Goal: Check status: Check status

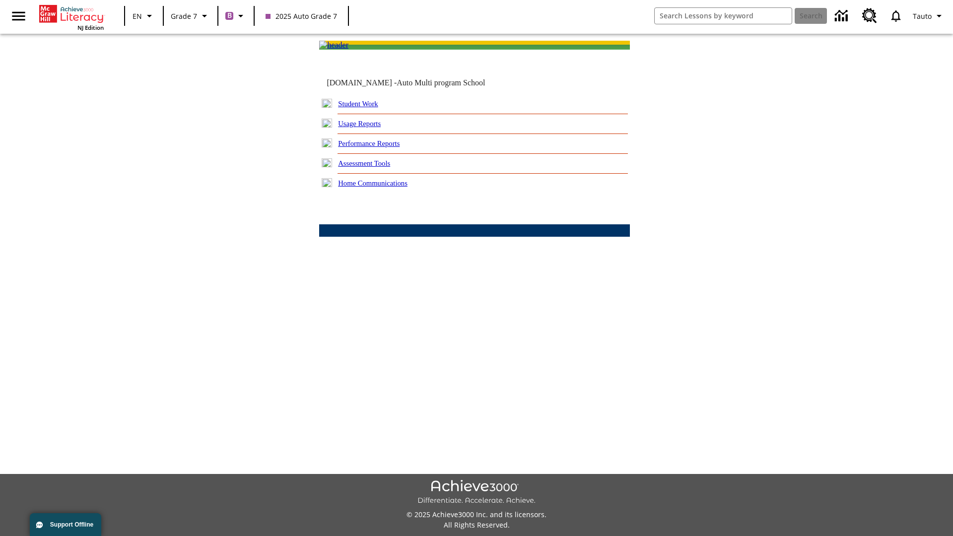
click at [365, 108] on link "Student Work" at bounding box center [358, 104] width 40 height 8
select select "/options/reports/?report_id=24&atype=1&section=2"
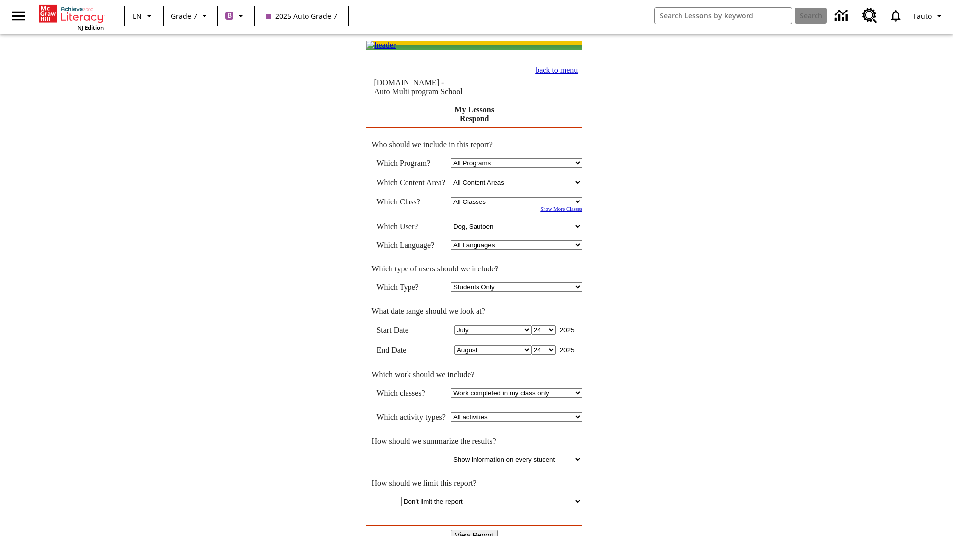
select select "21437138"
select select "4"
type input "2024"
click at [475, 530] on input "View Report" at bounding box center [475, 535] width 48 height 11
